Goal: Task Accomplishment & Management: Manage account settings

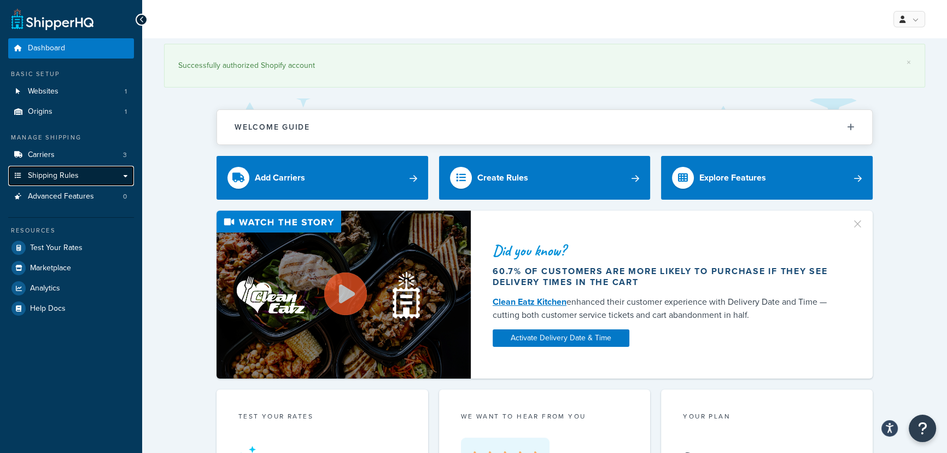
click at [81, 178] on link "Shipping Rules" at bounding box center [71, 176] width 126 height 20
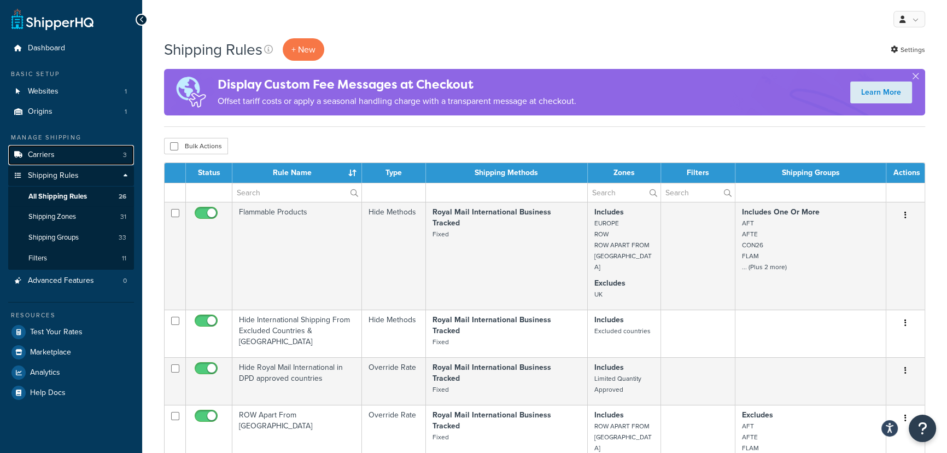
click at [91, 156] on link "Carriers 3" at bounding box center [71, 155] width 126 height 20
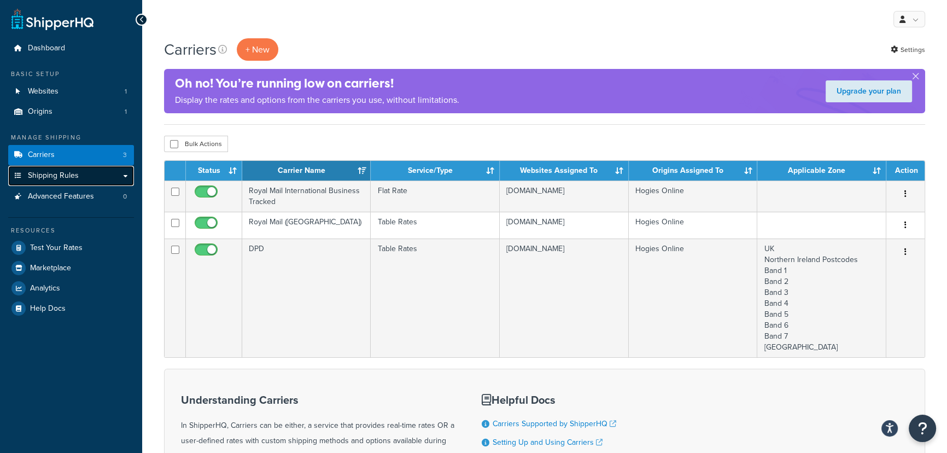
click at [84, 178] on link "Shipping Rules" at bounding box center [71, 176] width 126 height 20
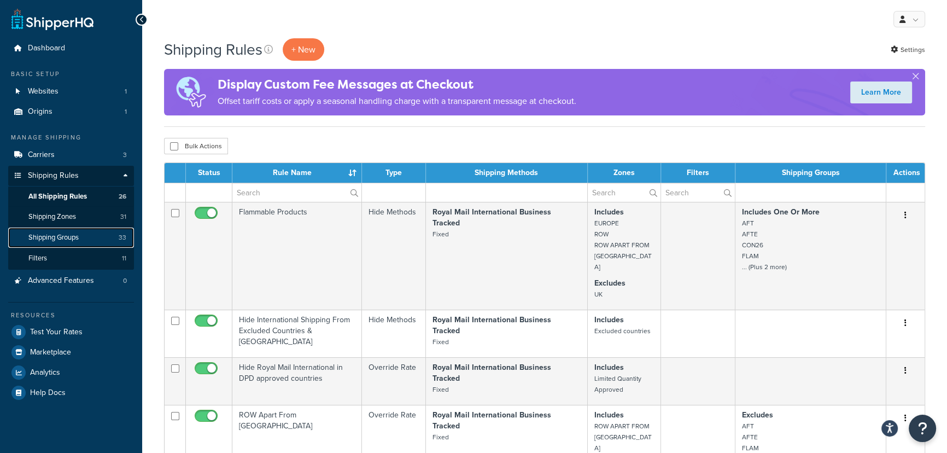
click at [74, 240] on span "Shipping Groups" at bounding box center [53, 237] width 50 height 9
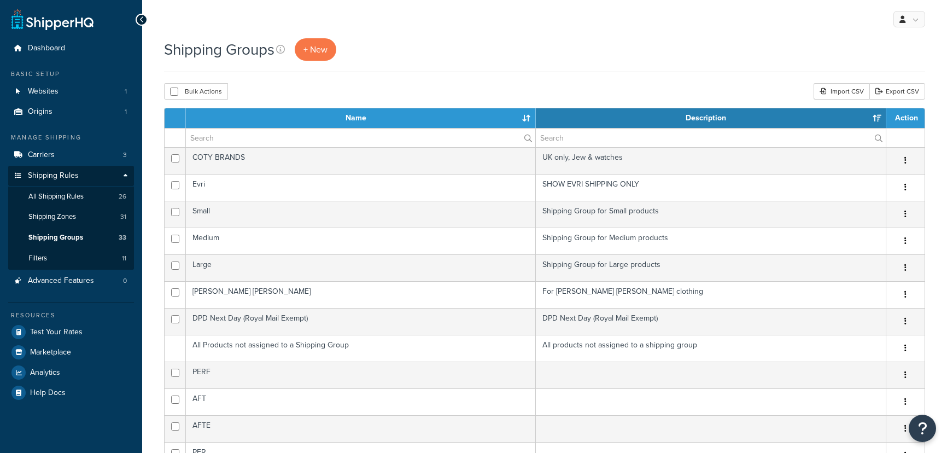
select select "15"
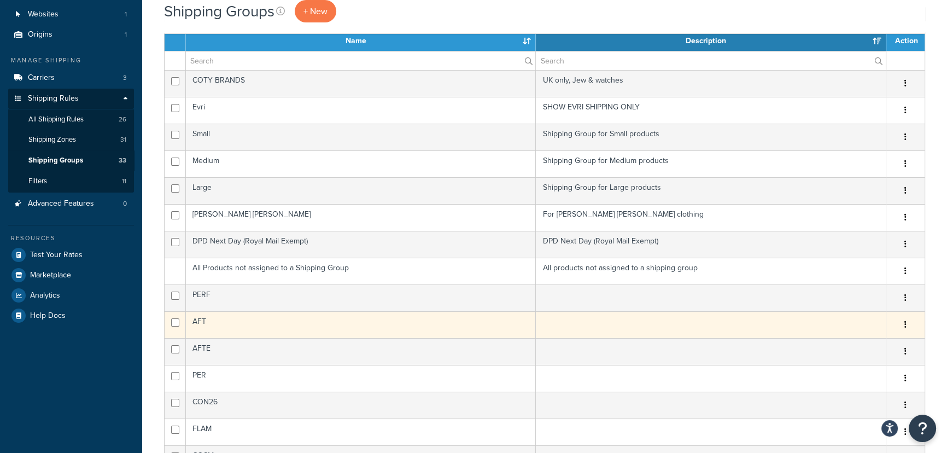
scroll to position [83, 0]
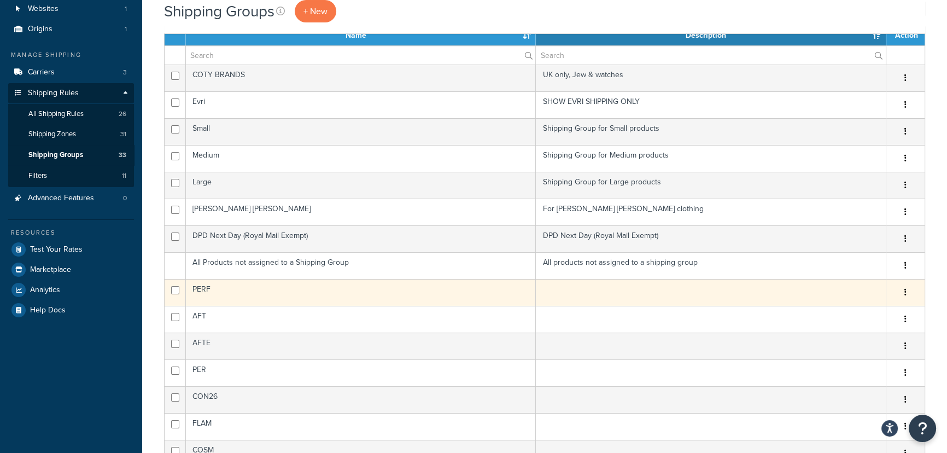
click at [240, 288] on td "PERF" at bounding box center [361, 292] width 350 height 27
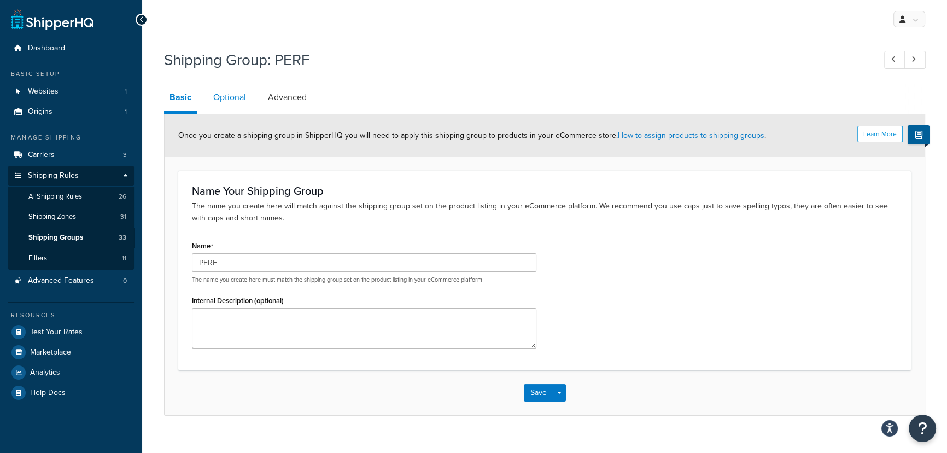
click at [244, 96] on link "Optional" at bounding box center [230, 97] width 44 height 26
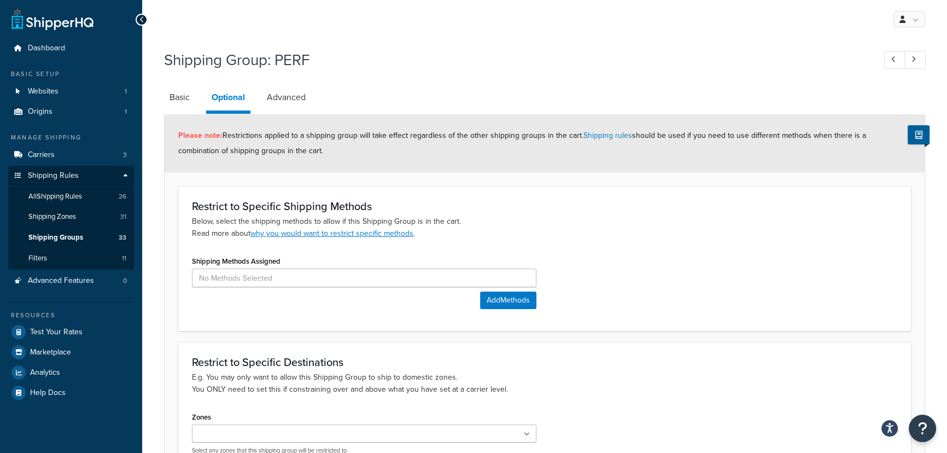
scroll to position [115, 0]
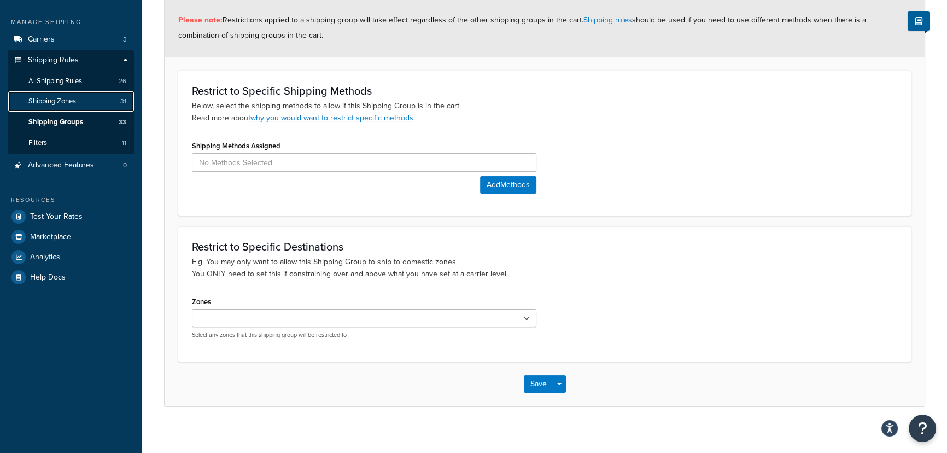
click at [93, 100] on link "Shipping Zones 31" at bounding box center [71, 101] width 126 height 20
click at [84, 118] on link "Shipping Groups 33" at bounding box center [71, 122] width 126 height 20
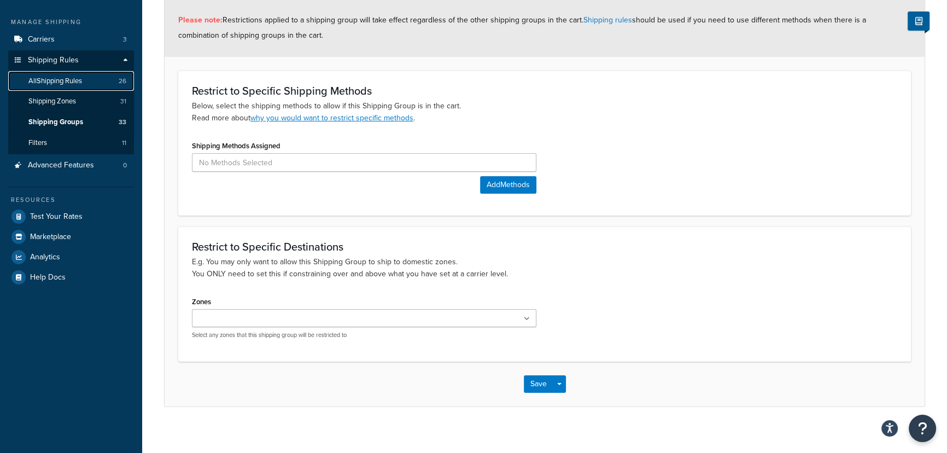
click at [65, 82] on span "All Shipping Rules" at bounding box center [55, 81] width 54 height 9
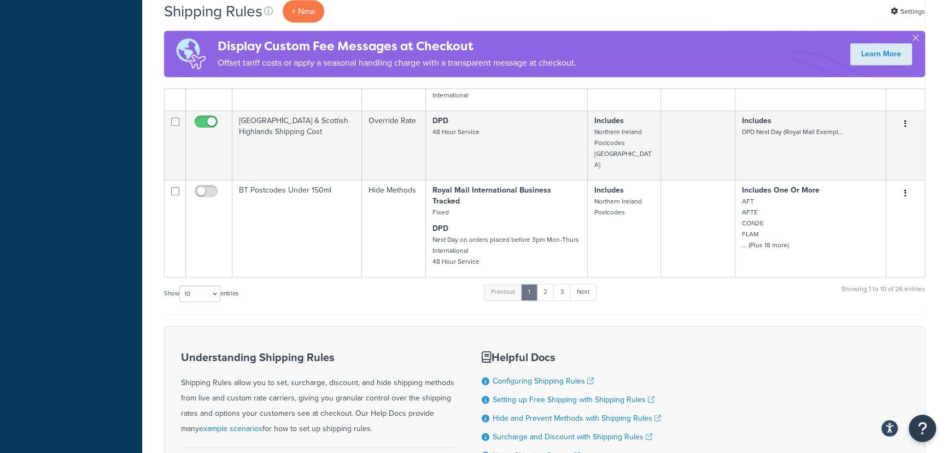
scroll to position [697, 0]
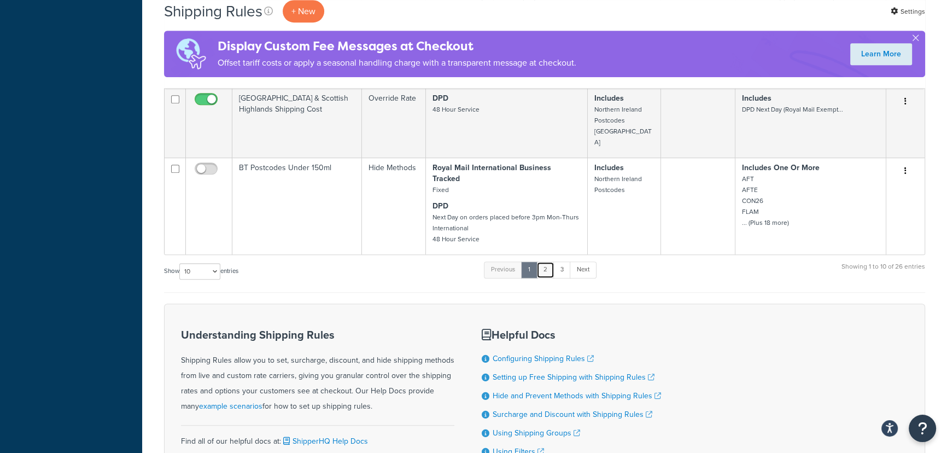
click at [546, 261] on link "2" at bounding box center [546, 269] width 18 height 16
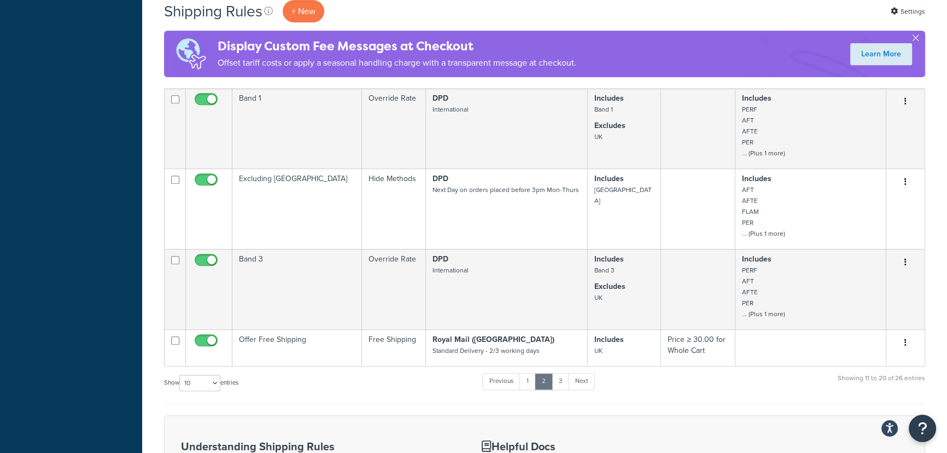
scroll to position [679, 0]
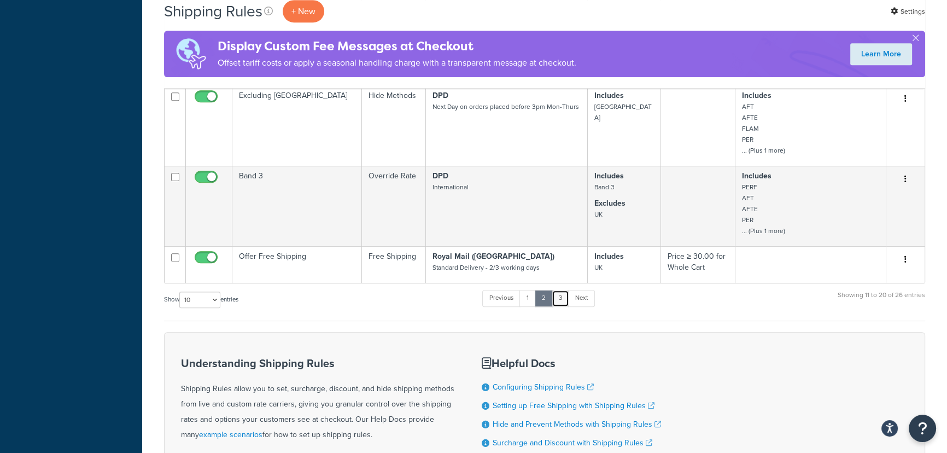
click at [561, 304] on link "3" at bounding box center [561, 298] width 18 height 16
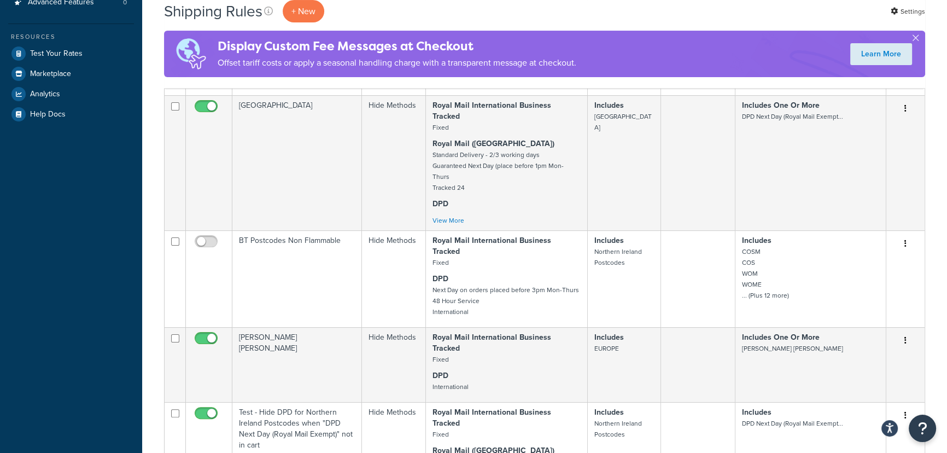
scroll to position [595, 0]
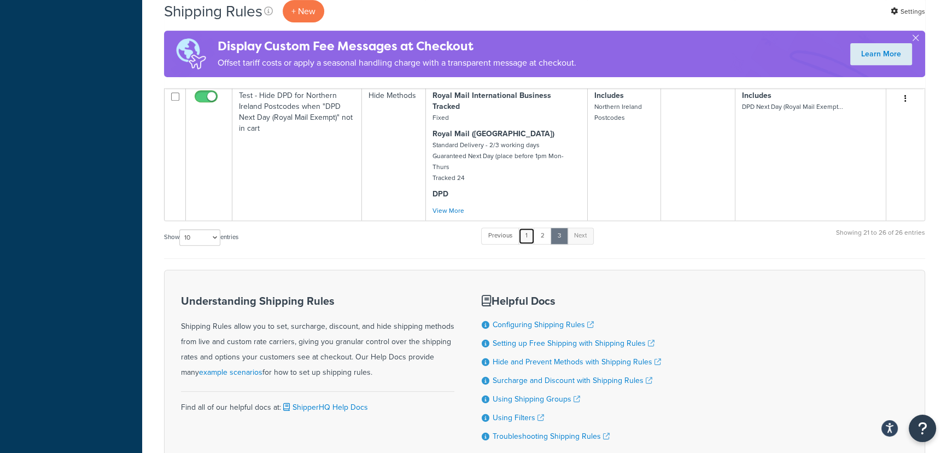
click at [526, 228] on link "1" at bounding box center [527, 236] width 16 height 16
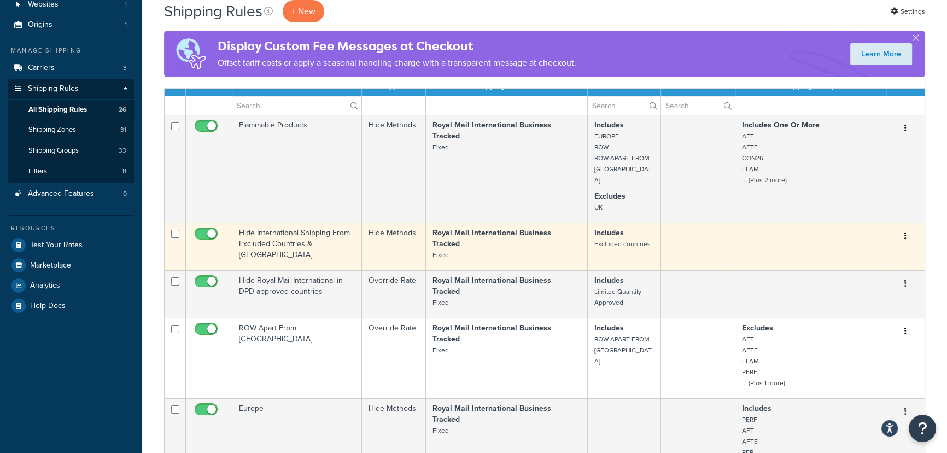
scroll to position [0, 0]
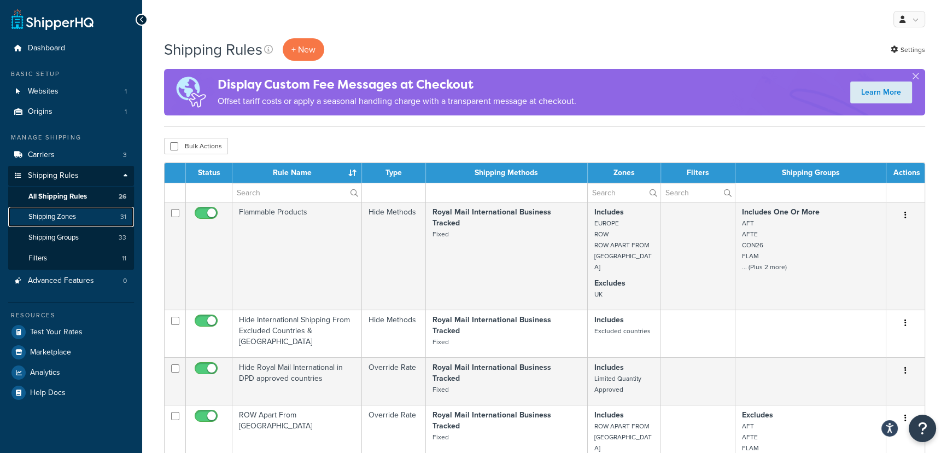
click at [65, 217] on span "Shipping Zones" at bounding box center [52, 216] width 48 height 9
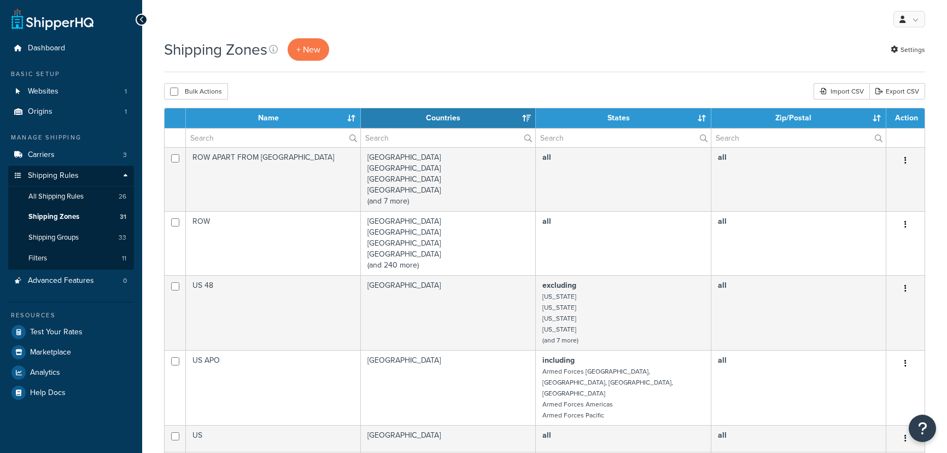
select select "15"
click at [84, 159] on link "Carriers 3" at bounding box center [71, 155] width 126 height 20
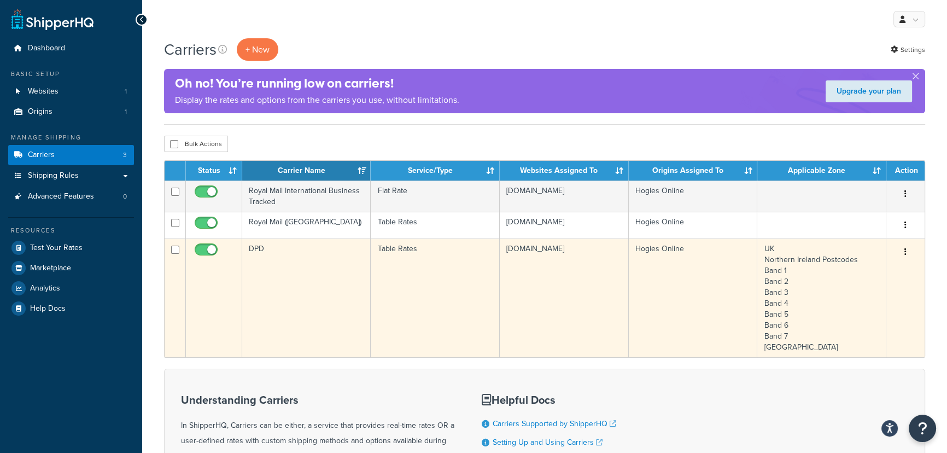
click at [575, 264] on td "[DOMAIN_NAME]" at bounding box center [564, 297] width 129 height 119
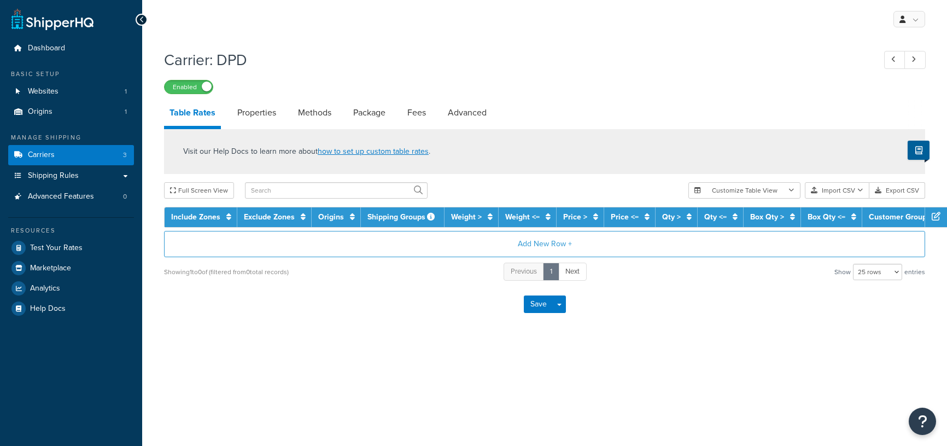
select select "25"
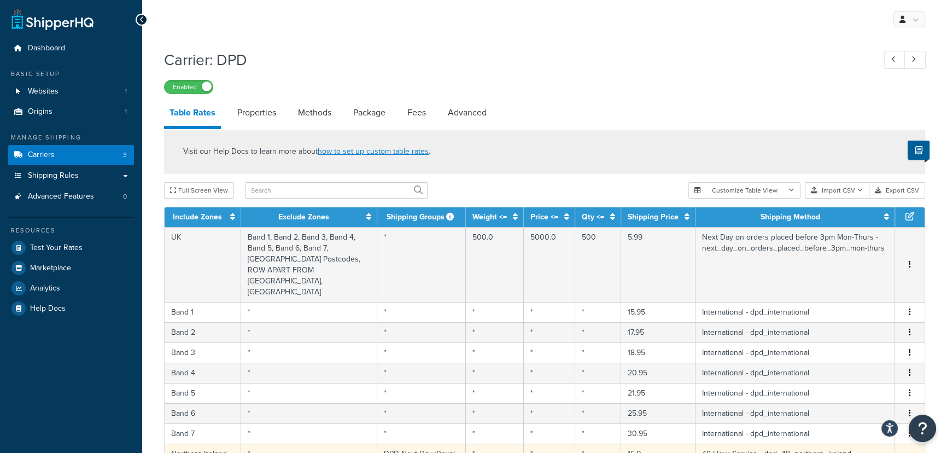
scroll to position [66, 0]
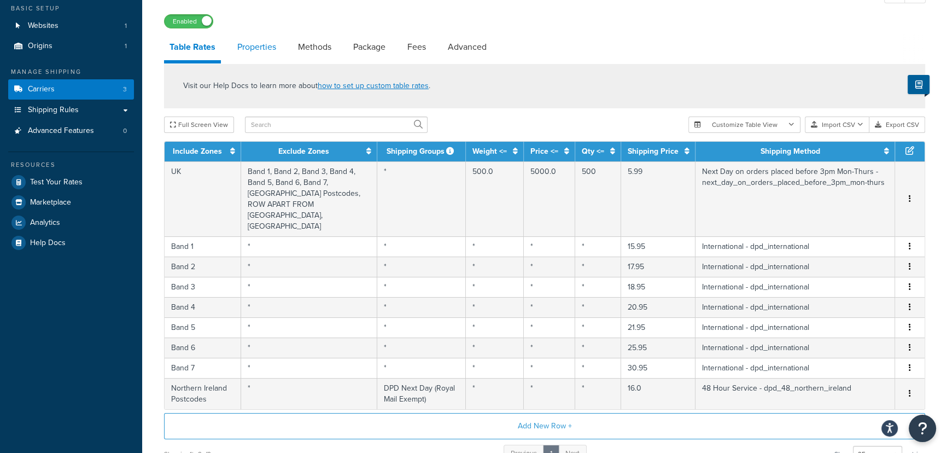
click at [262, 50] on link "Properties" at bounding box center [257, 47] width 50 height 26
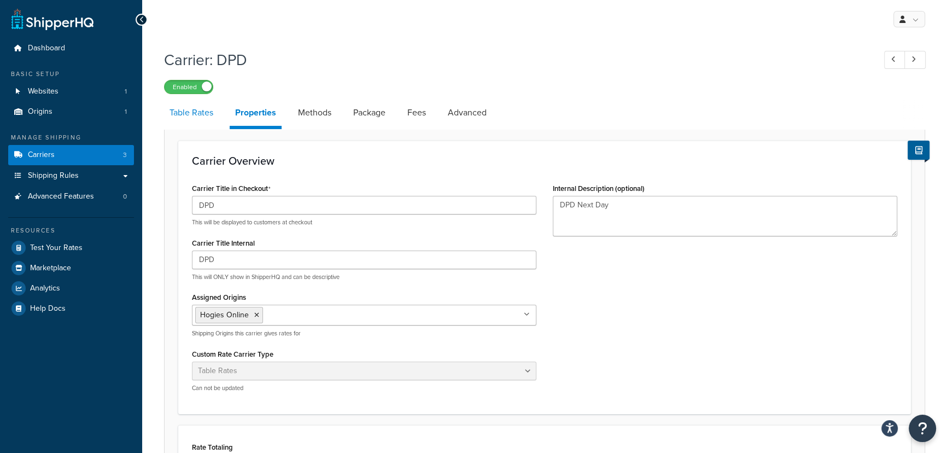
click at [209, 117] on link "Table Rates" at bounding box center [191, 113] width 55 height 26
select select "25"
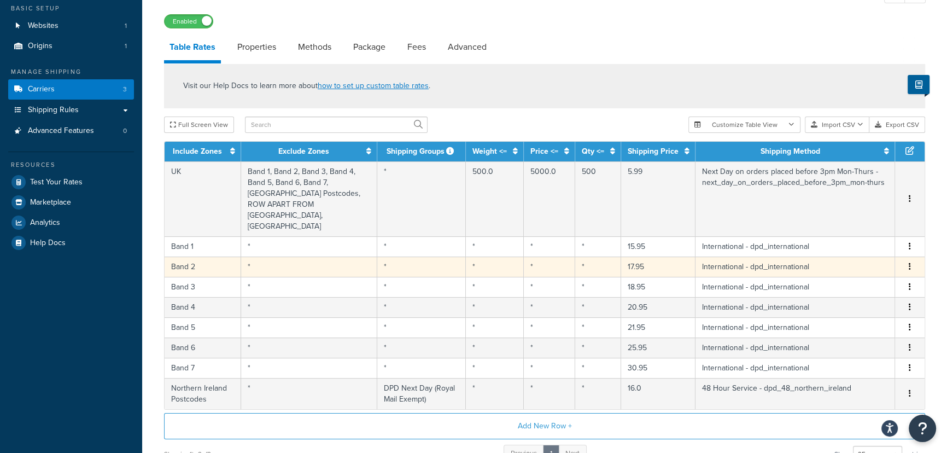
scroll to position [33, 0]
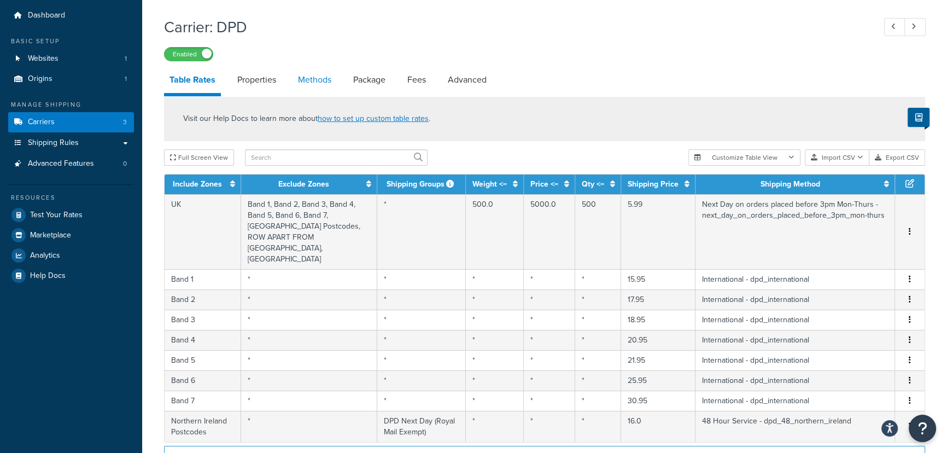
click at [308, 75] on link "Methods" at bounding box center [315, 80] width 44 height 26
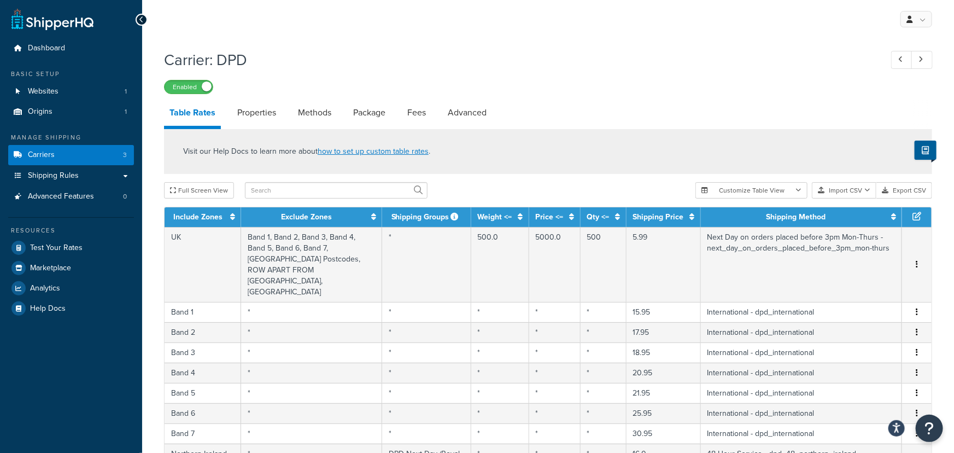
select select "25"
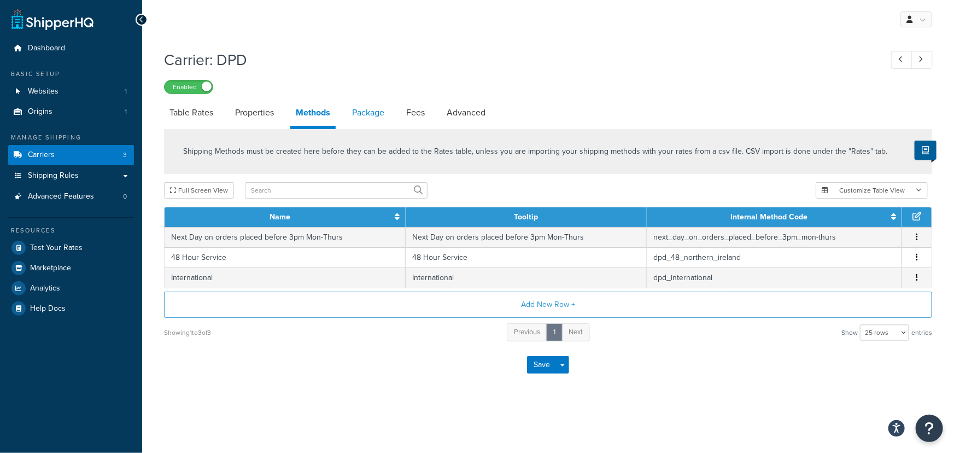
click at [388, 117] on link "Package" at bounding box center [368, 113] width 43 height 26
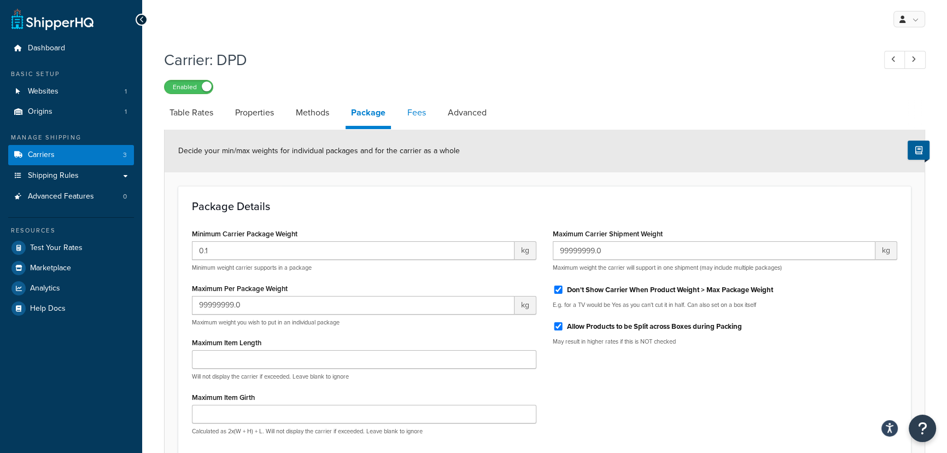
click at [416, 116] on link "Fees" at bounding box center [417, 113] width 30 height 26
select select "AFTER"
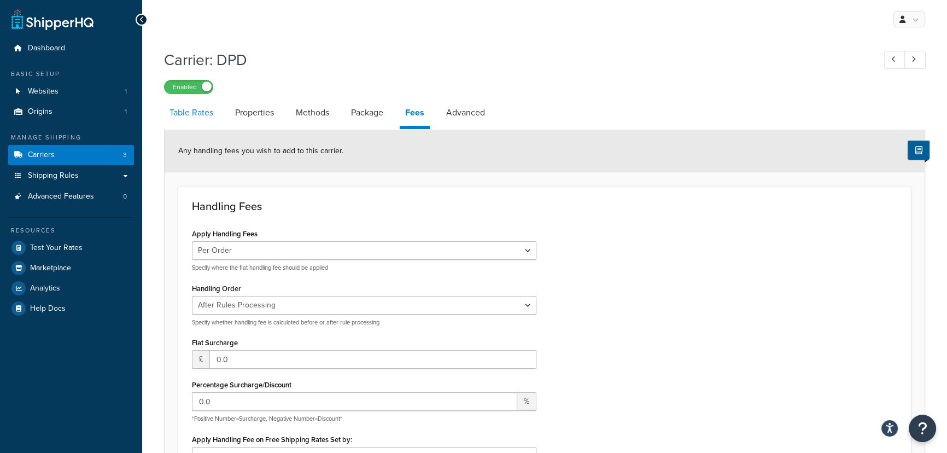
click at [214, 120] on link "Table Rates" at bounding box center [191, 113] width 55 height 26
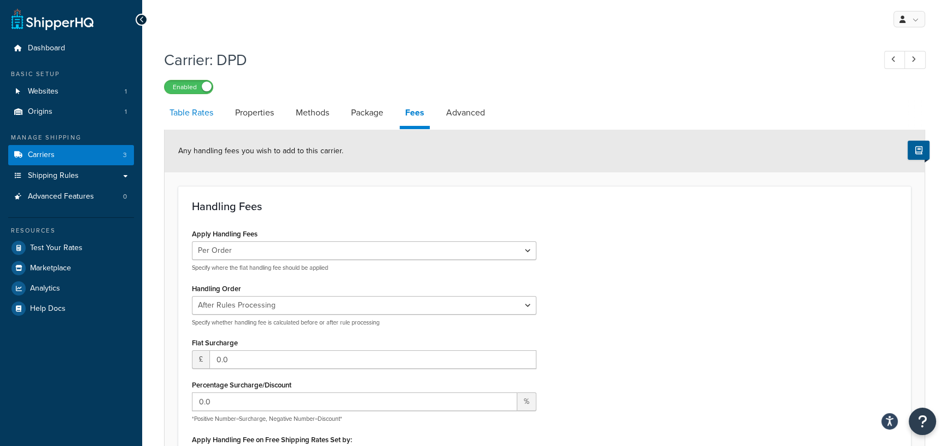
select select "25"
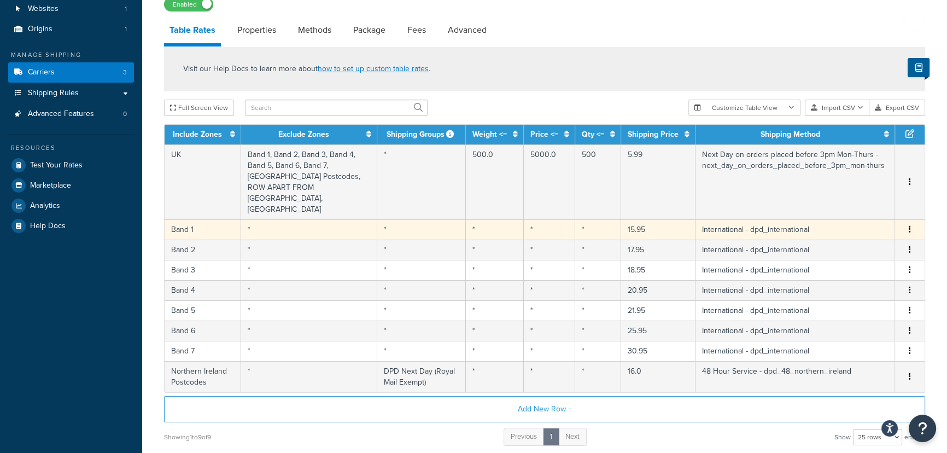
scroll to position [49, 0]
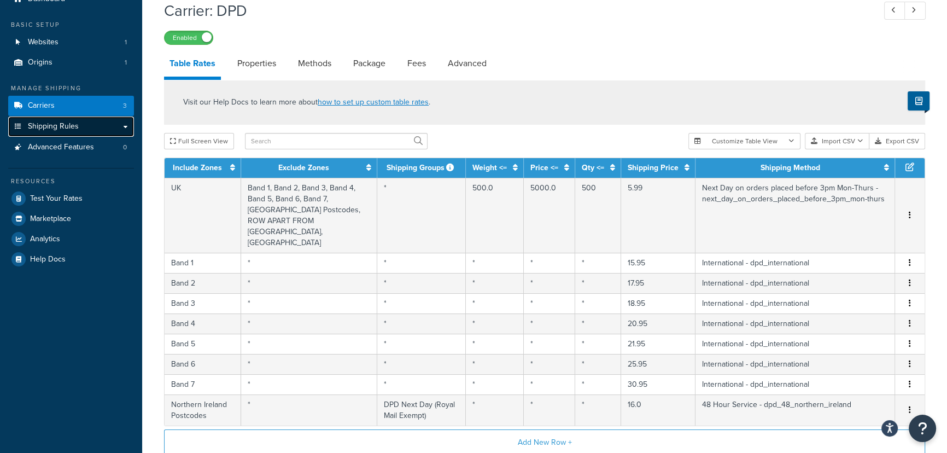
drag, startPoint x: 62, startPoint y: 124, endPoint x: 49, endPoint y: 129, distance: 13.3
click at [49, 129] on span "Shipping Rules" at bounding box center [53, 126] width 51 height 9
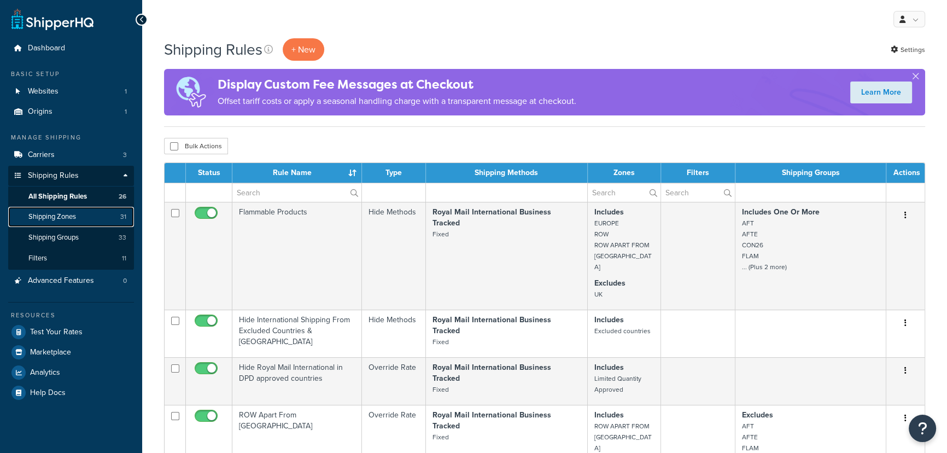
click at [89, 213] on link "Shipping Zones 31" at bounding box center [71, 217] width 126 height 20
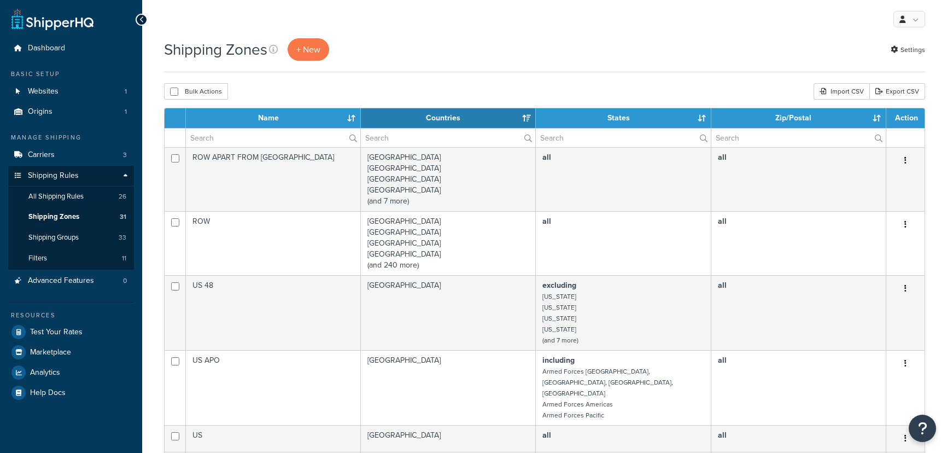
select select "15"
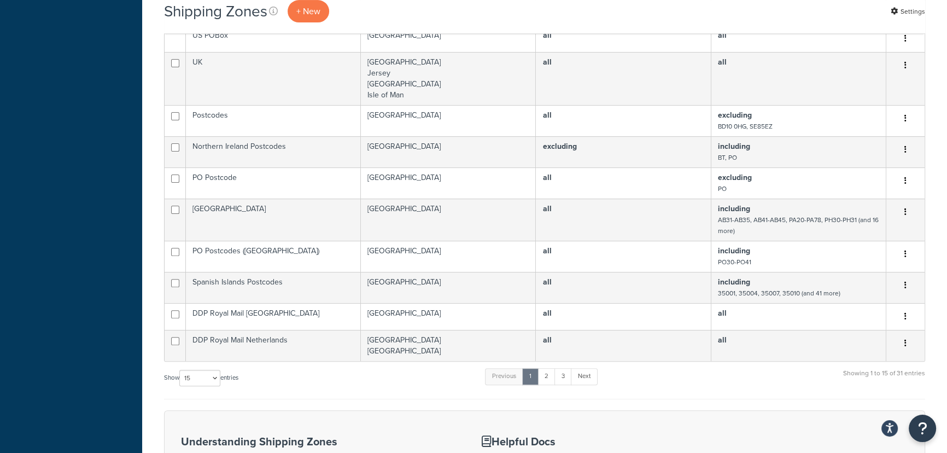
scroll to position [464, 0]
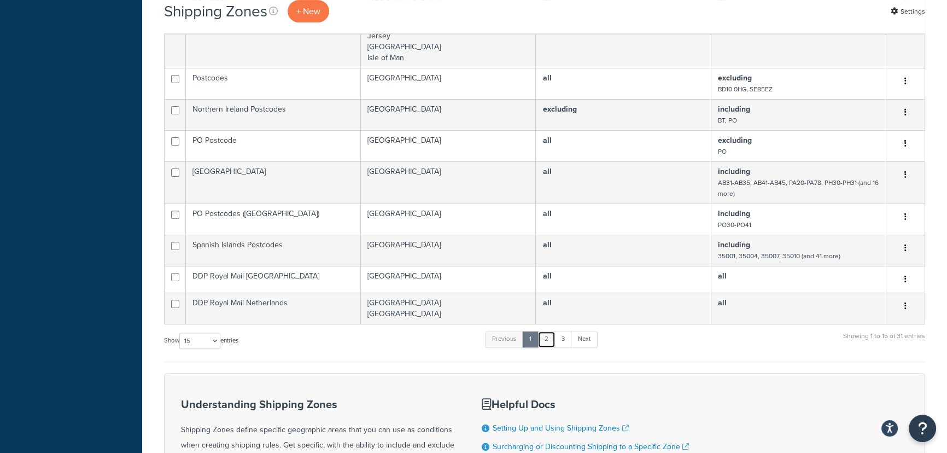
click at [551, 331] on link "2" at bounding box center [547, 339] width 18 height 16
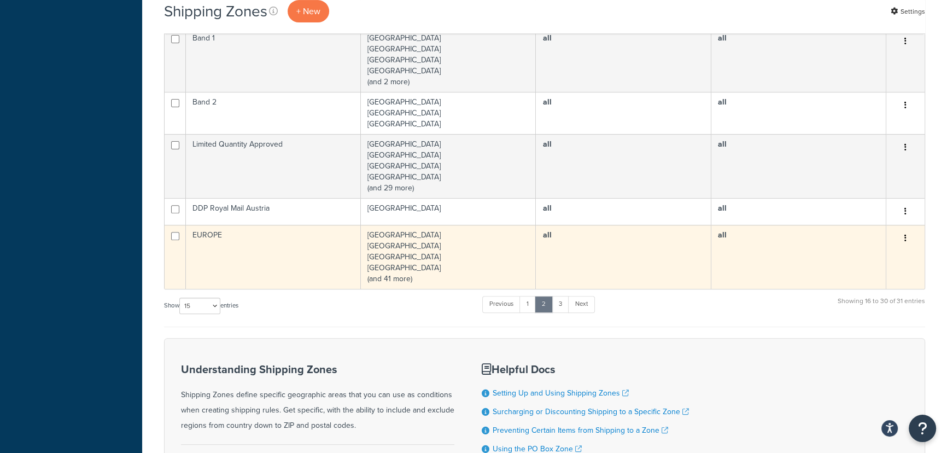
click at [456, 251] on td "Albania Andorra Belarus Belgium (and 41 more)" at bounding box center [448, 257] width 175 height 64
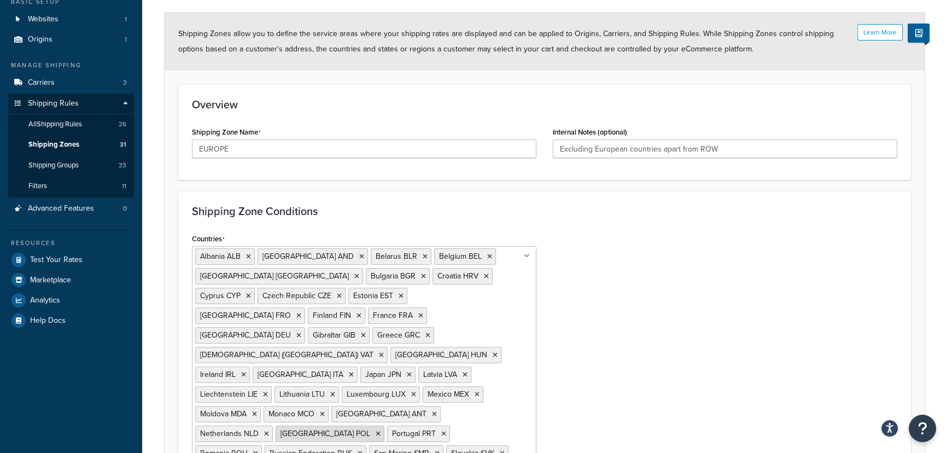
scroll to position [5, 0]
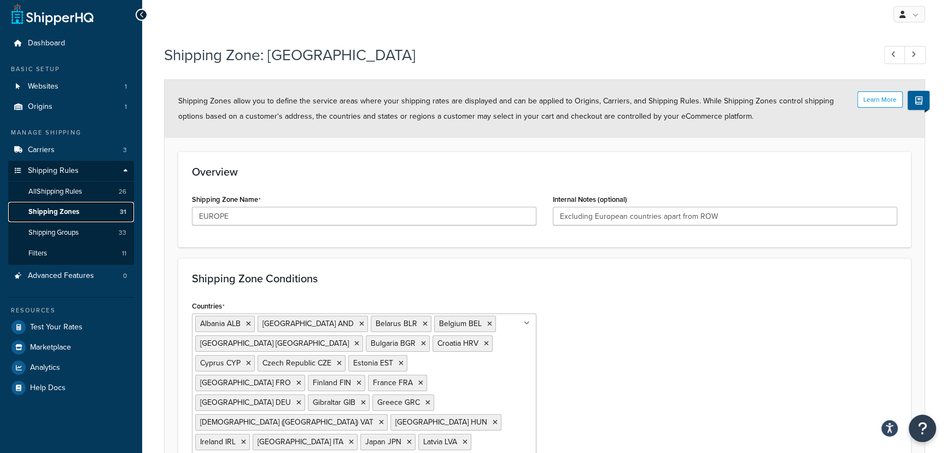
click at [95, 216] on link "Shipping Zones 31" at bounding box center [71, 212] width 126 height 20
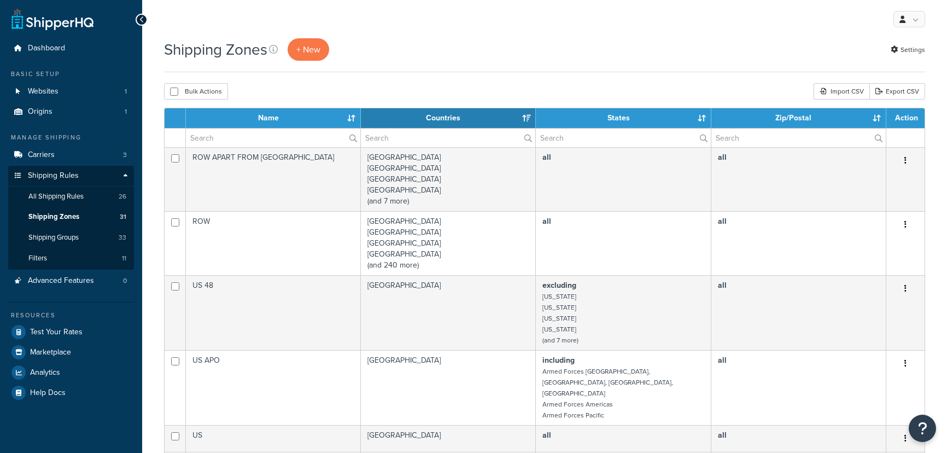
select select "15"
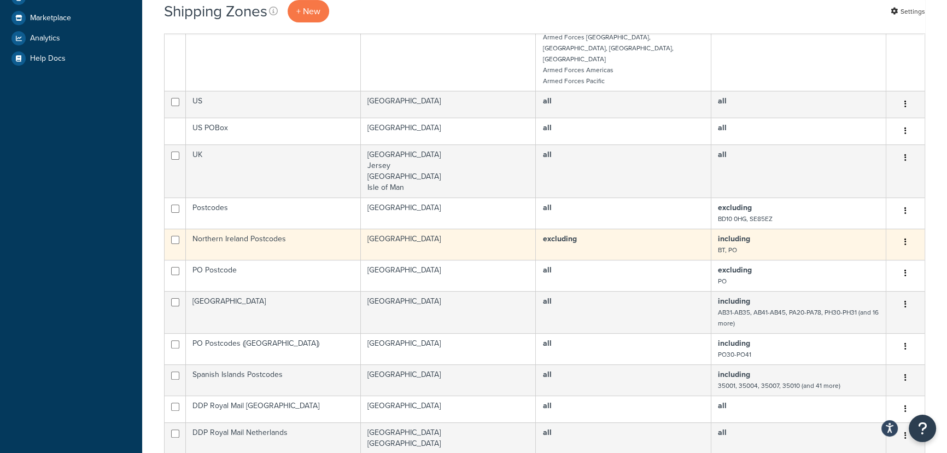
scroll to position [348, 0]
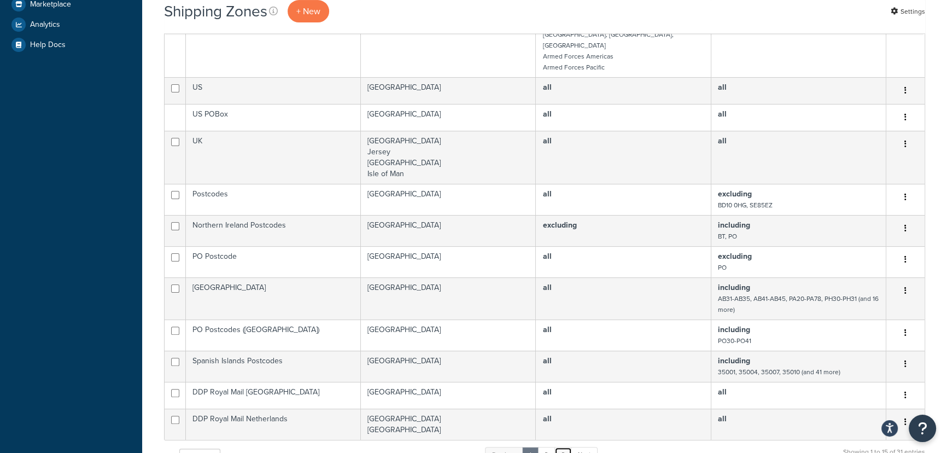
click at [563, 447] on link "3" at bounding box center [564, 455] width 18 height 16
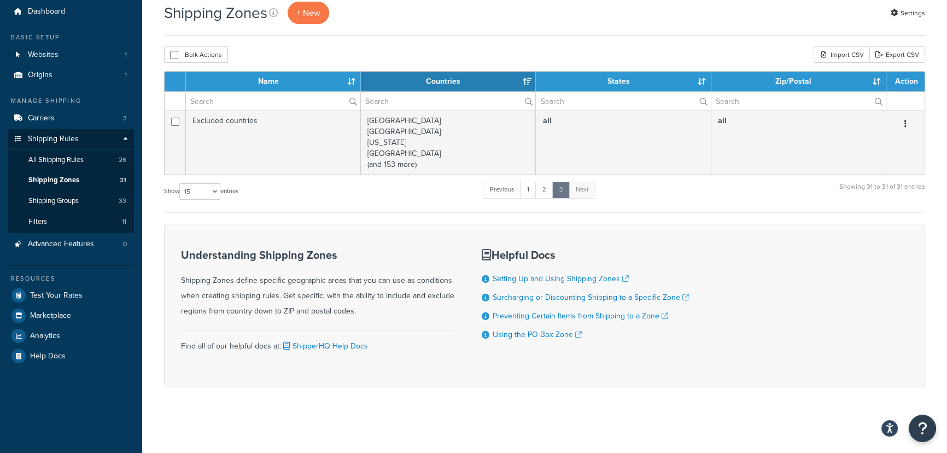
scroll to position [35, 0]
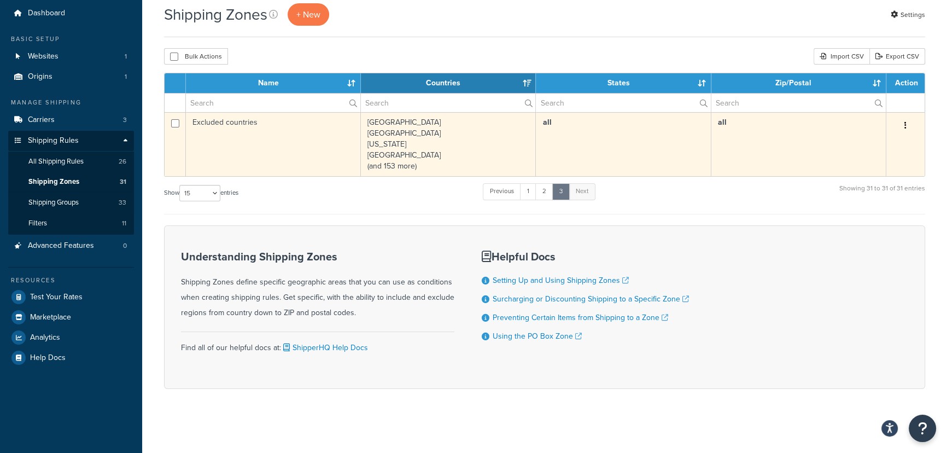
click at [405, 147] on td "Afghanistan Algeria American Samoa Angola (and 153 more)" at bounding box center [448, 144] width 175 height 64
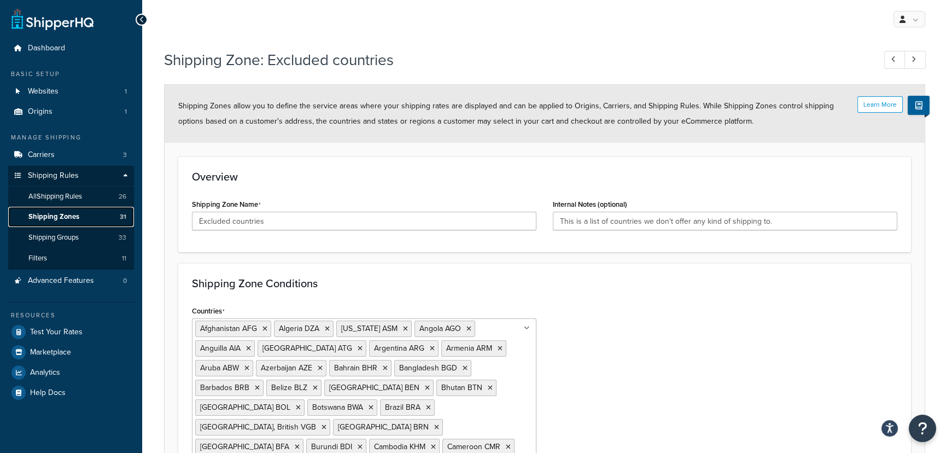
click at [90, 213] on link "Shipping Zones 31" at bounding box center [71, 217] width 126 height 20
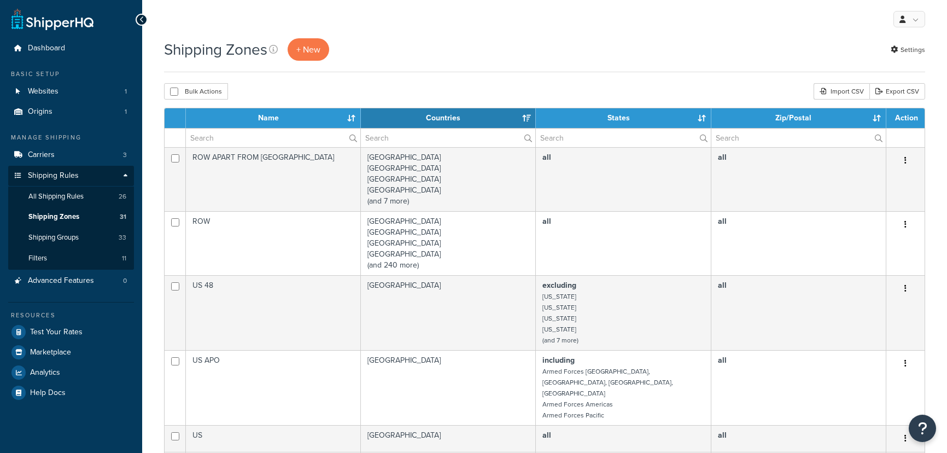
select select "15"
click at [59, 200] on span "All Shipping Rules" at bounding box center [55, 196] width 55 height 9
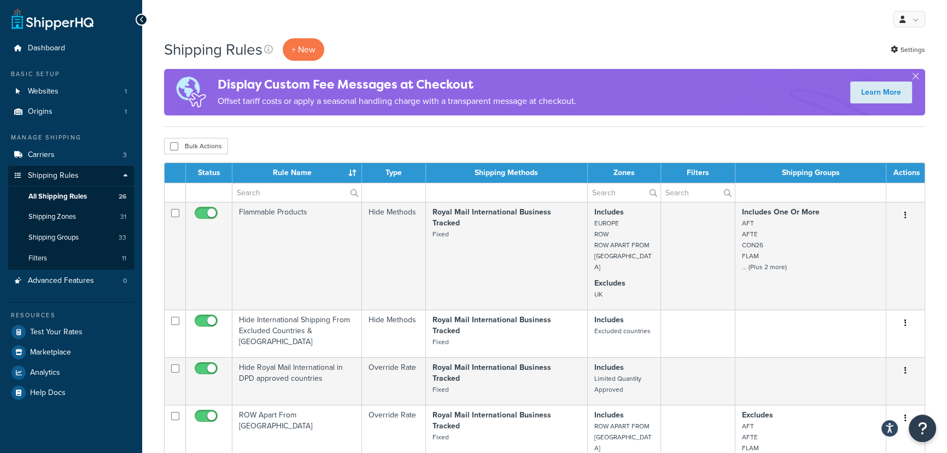
click at [216, 19] on div "My Profile Billing Global Settings Contact Us Logout" at bounding box center [544, 19] width 805 height 38
